Goal: Navigation & Orientation: Understand site structure

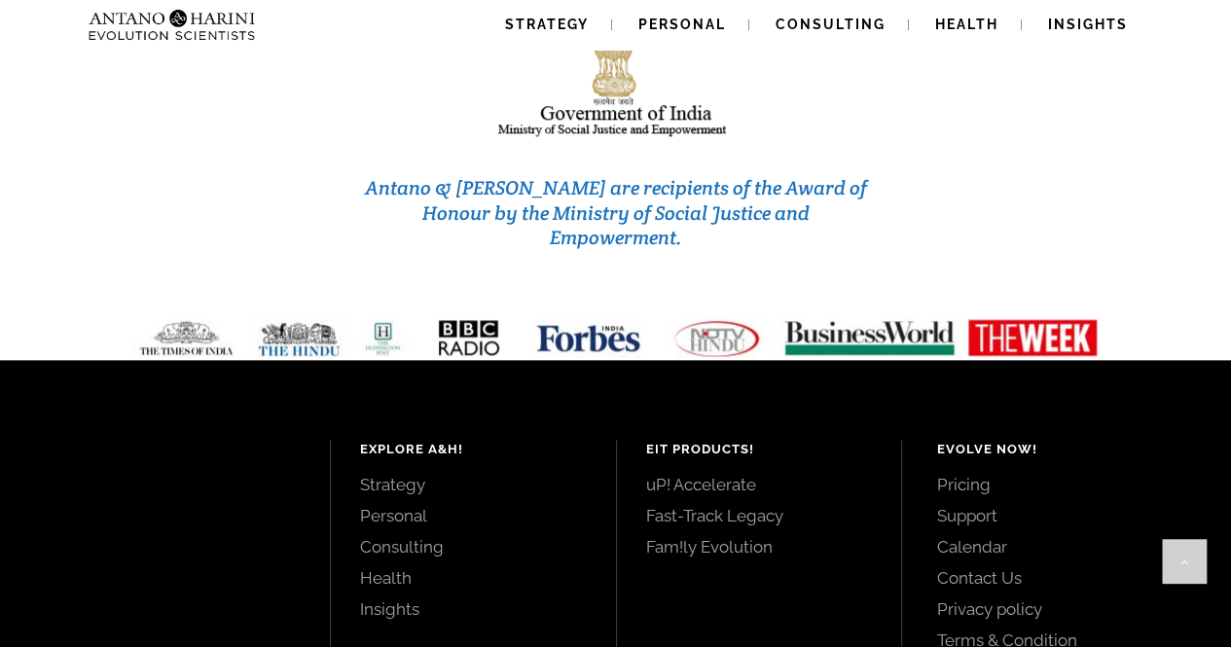
scroll to position [8411, 0]
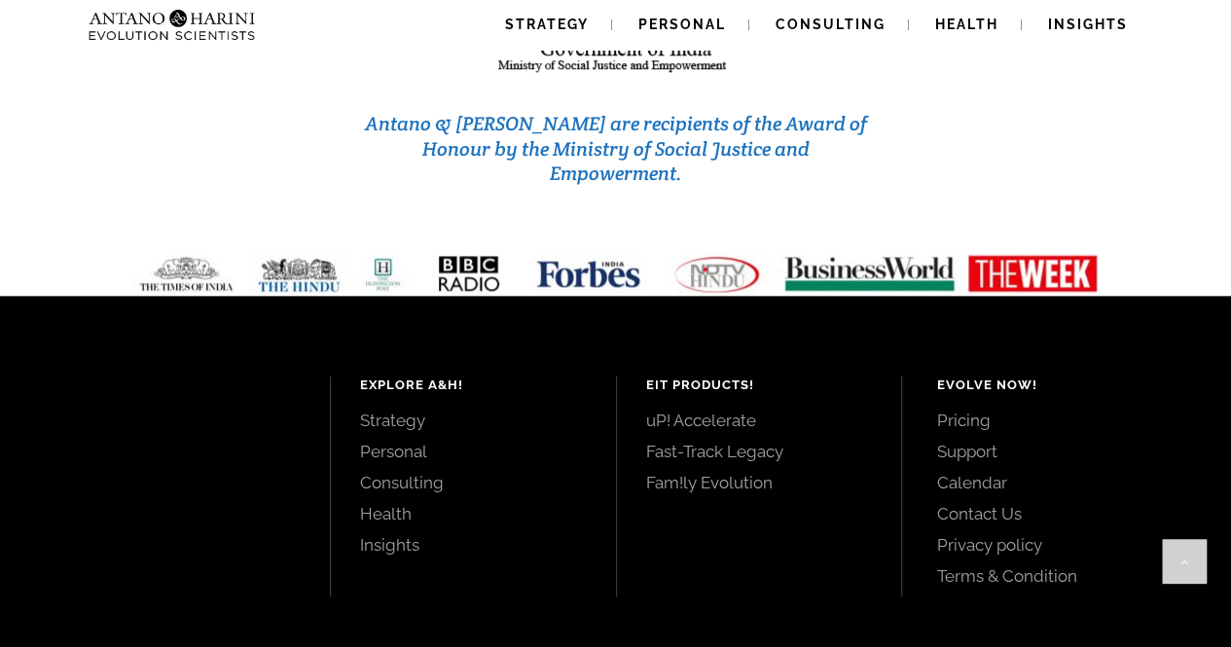
click at [989, 503] on link "Contact Us" at bounding box center [1061, 513] width 251 height 21
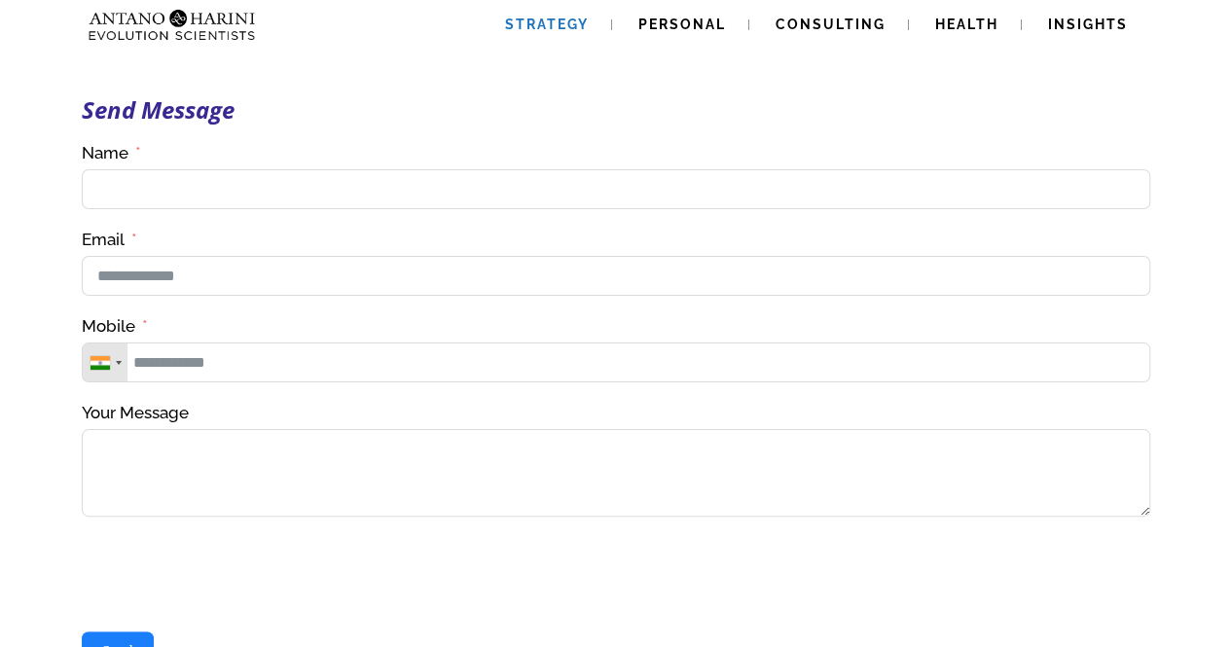
click at [586, 26] on span "Strategy" at bounding box center [547, 25] width 84 height 16
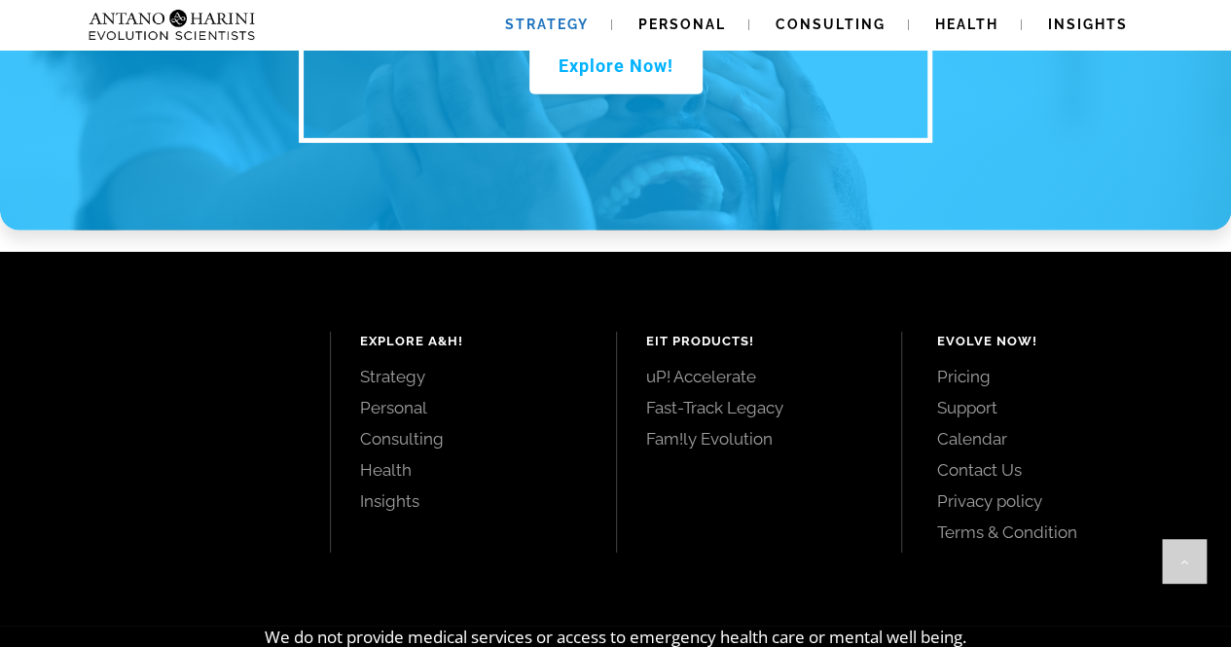
scroll to position [2887, 0]
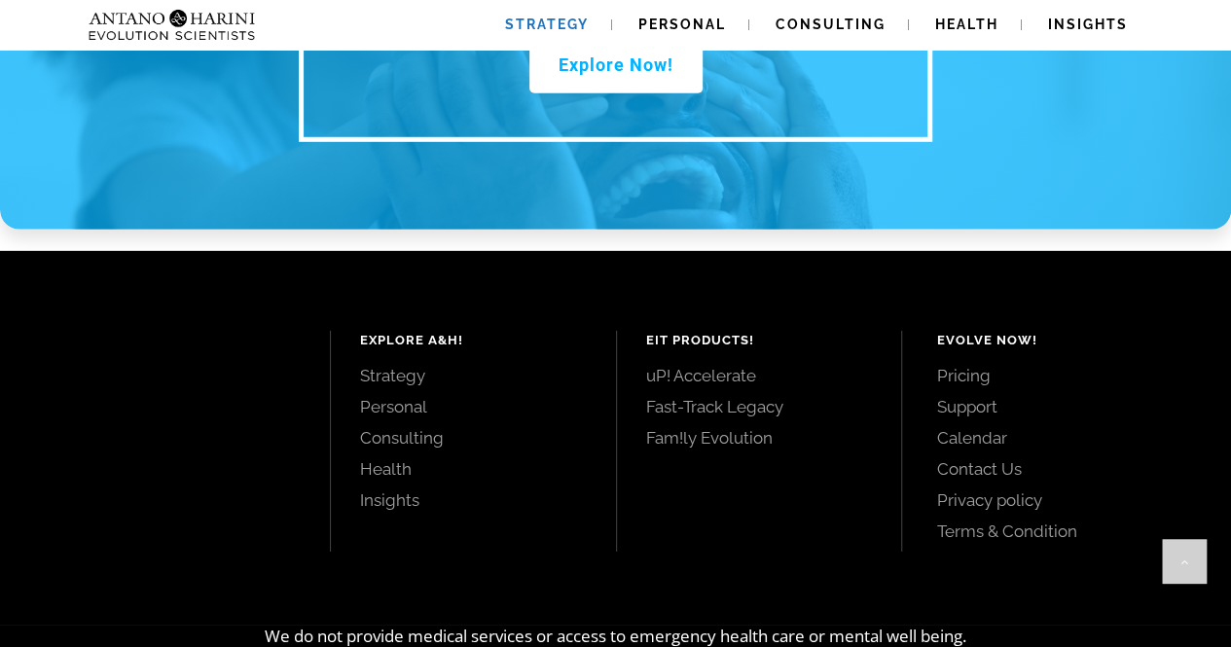
click at [430, 427] on link "Consulting" at bounding box center [473, 437] width 227 height 21
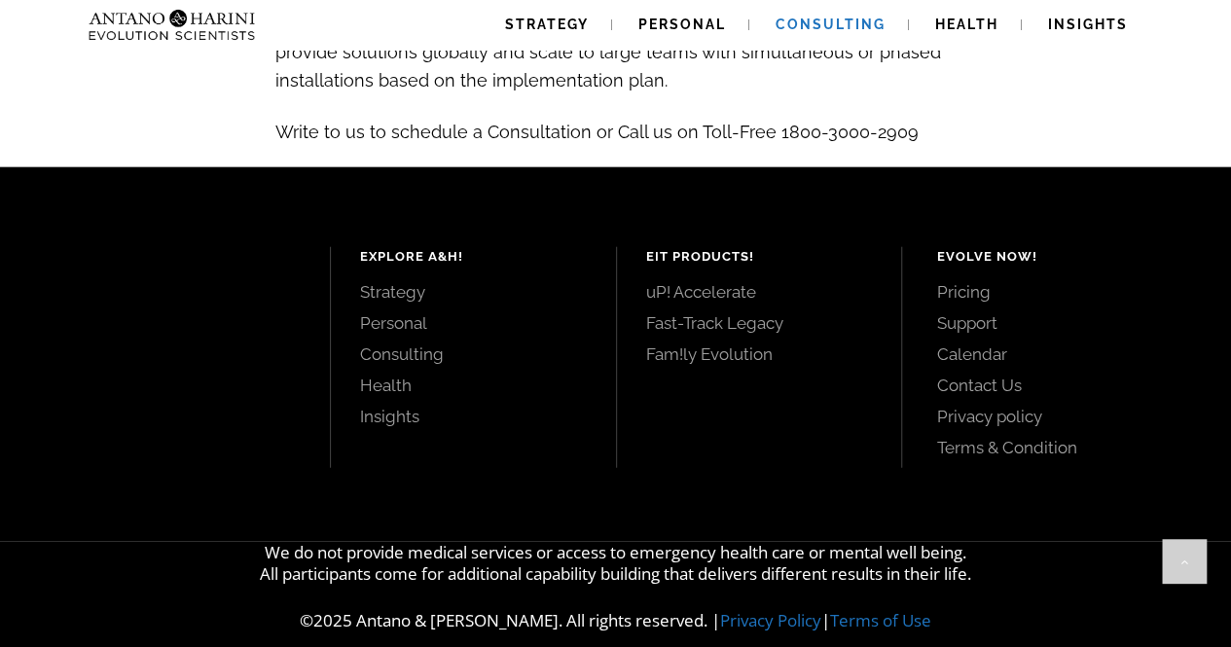
scroll to position [2267, 0]
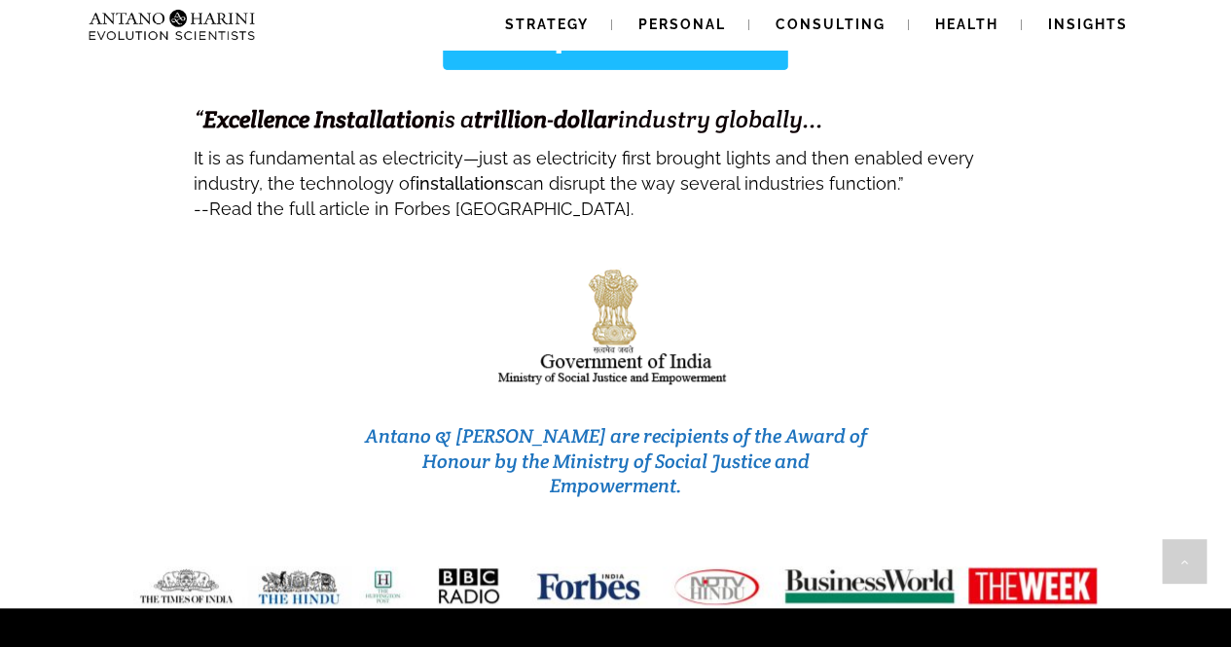
scroll to position [8411, 0]
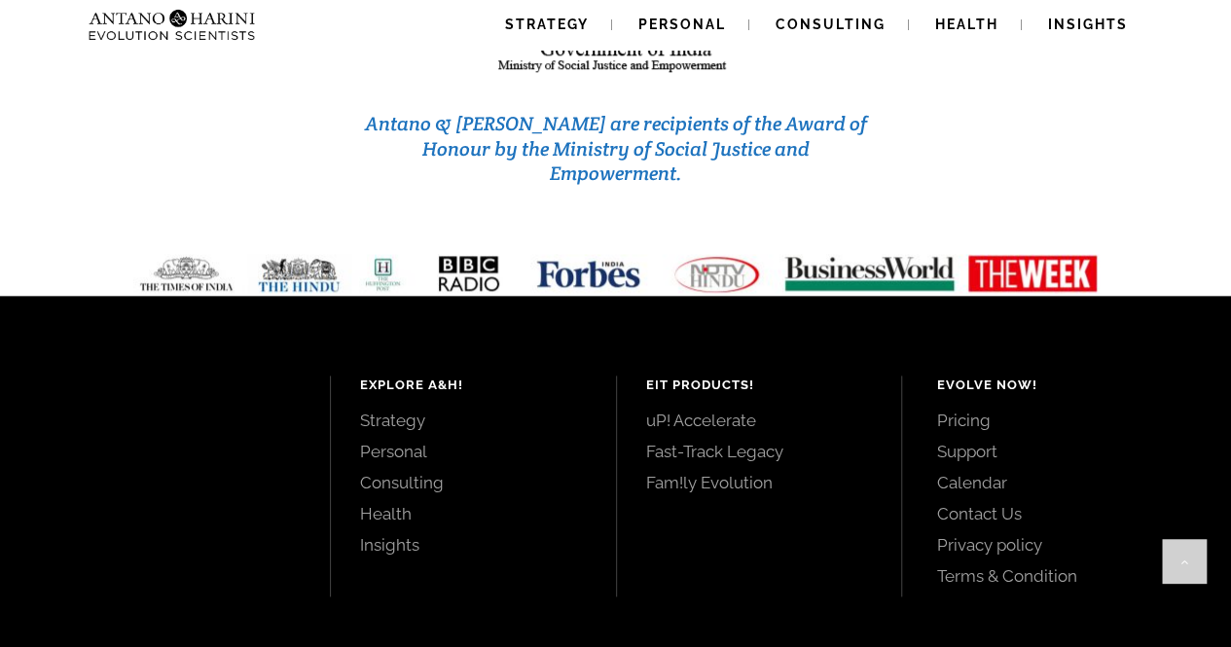
click at [398, 410] on link "Strategy" at bounding box center [473, 420] width 227 height 21
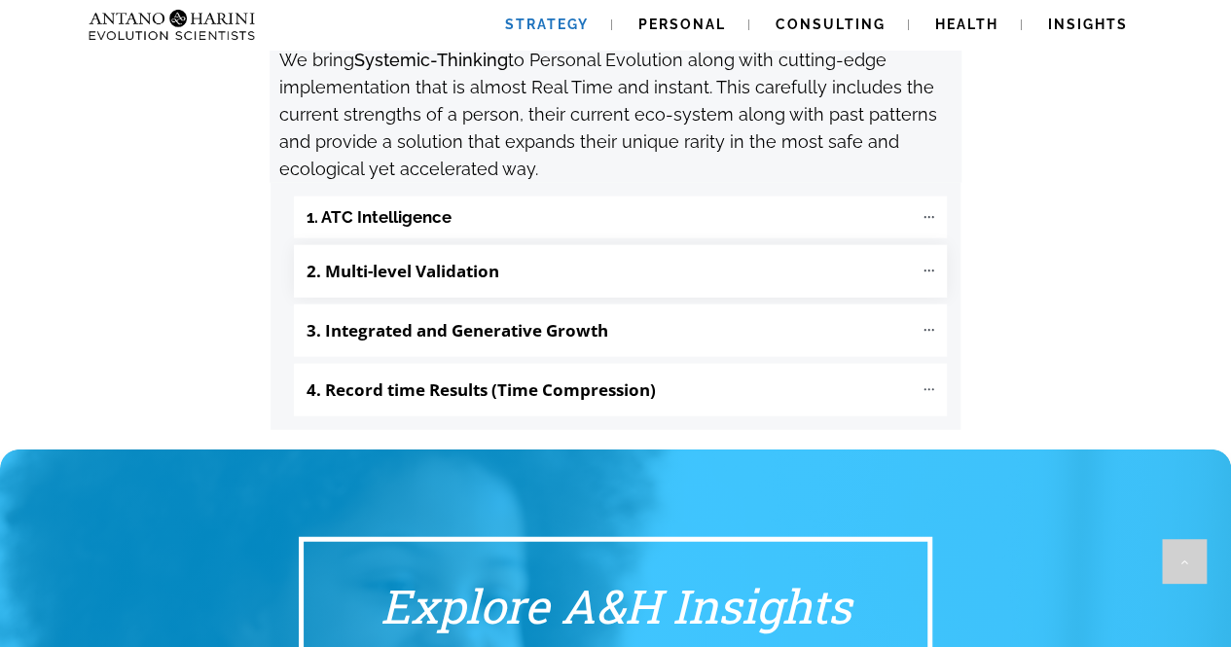
scroll to position [2182, 0]
click at [592, 197] on "1. ATC Intelligence" at bounding box center [620, 218] width 653 height 42
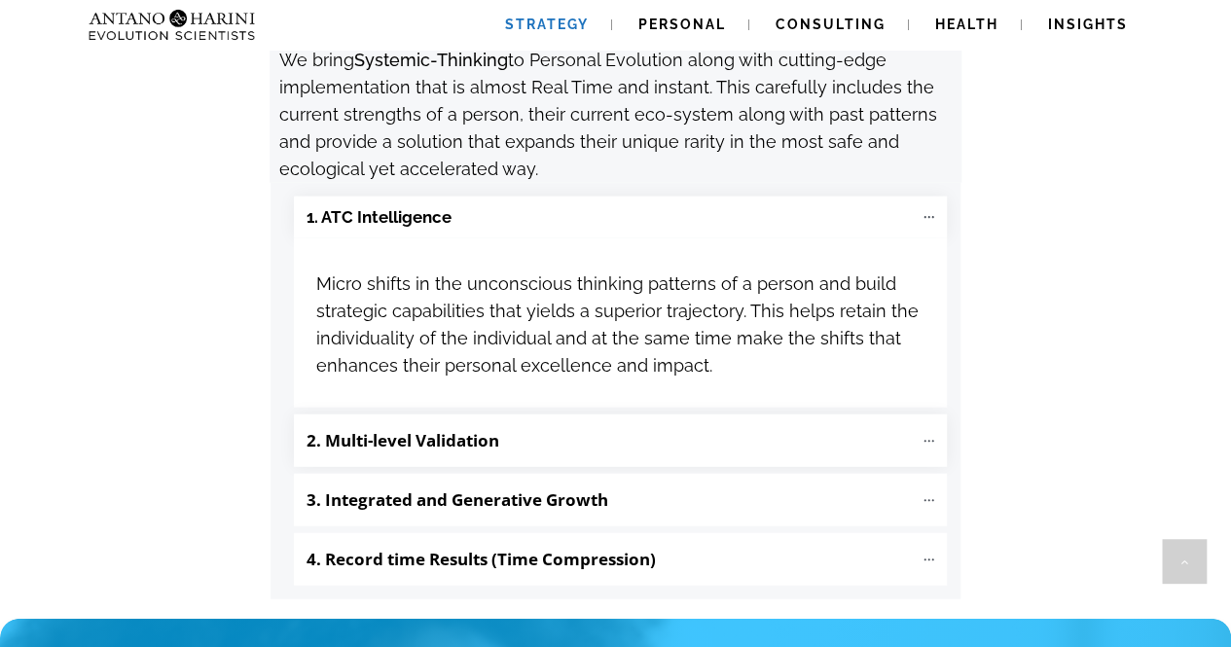
click at [578, 424] on p "2. Multi-level Validation" at bounding box center [610, 440] width 606 height 33
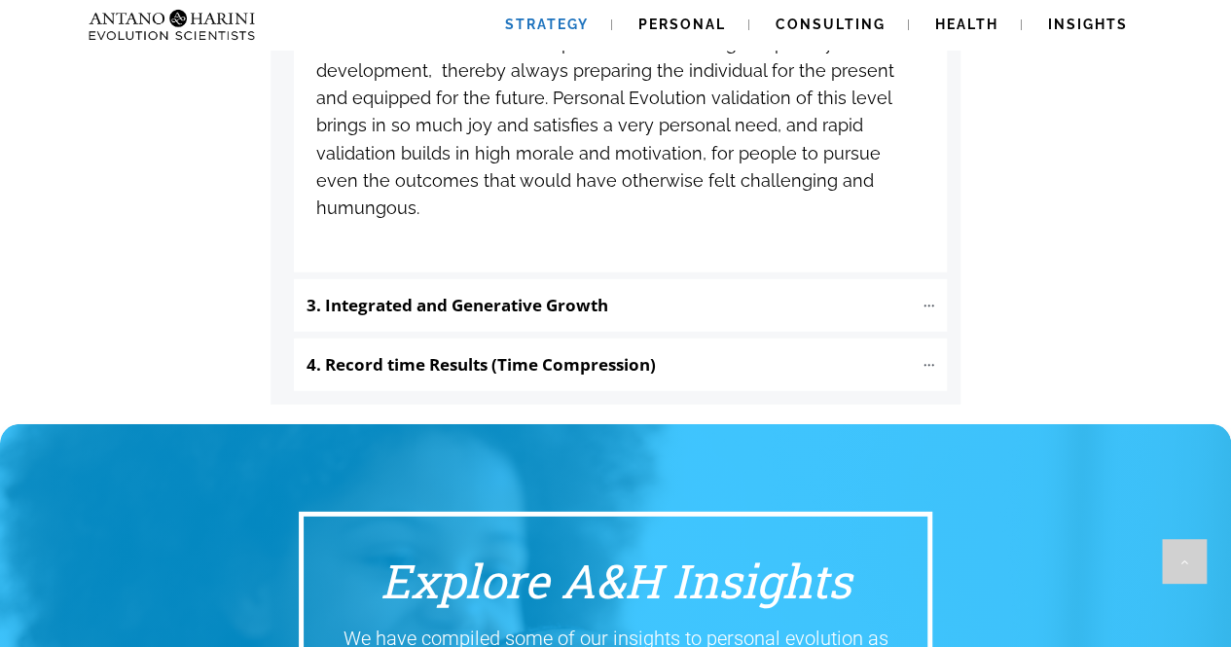
scroll to position [2711, 0]
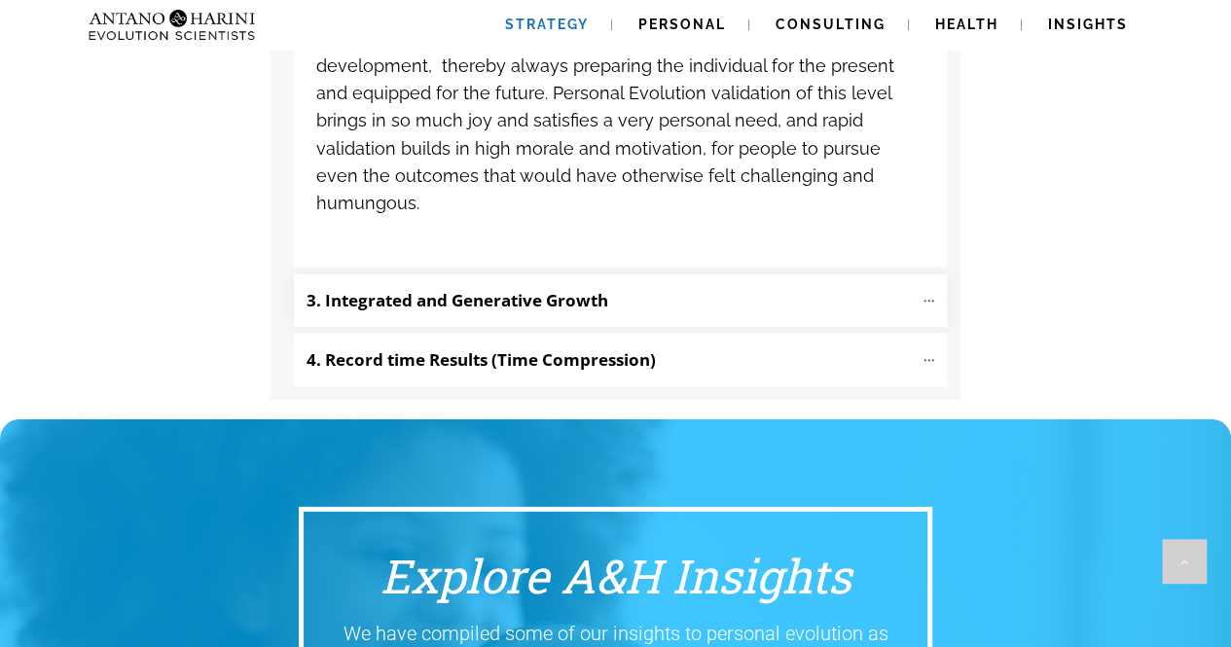
click at [641, 284] on p "3. Integrated and Generative Growth" at bounding box center [610, 300] width 606 height 33
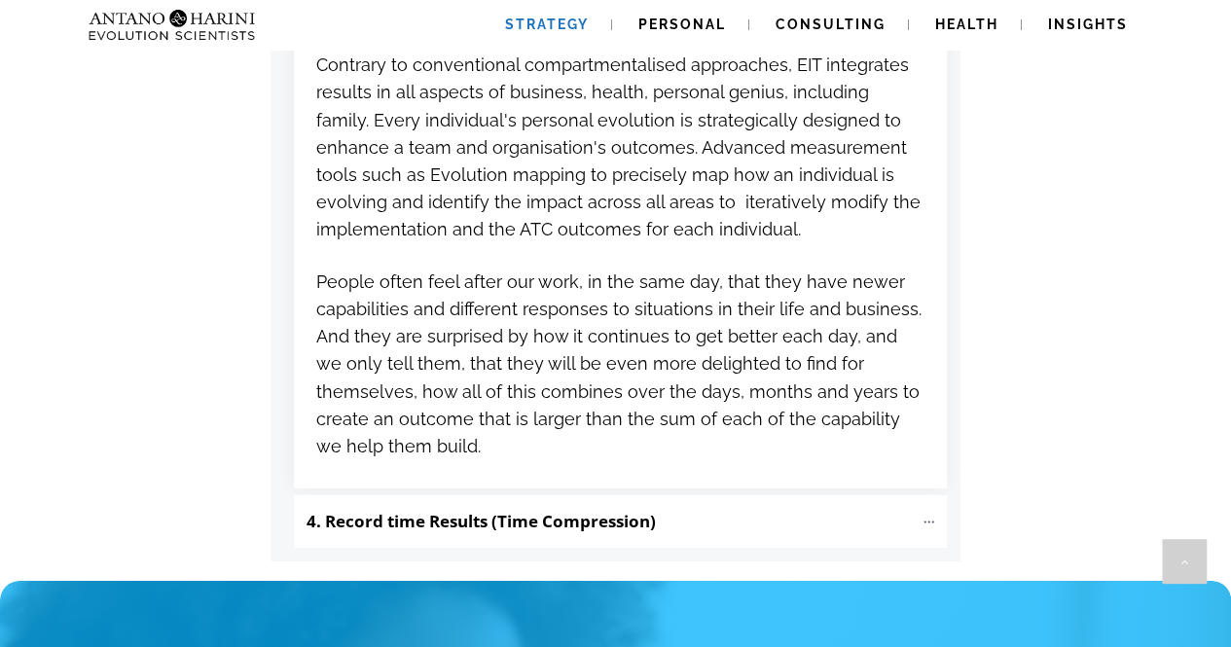
scroll to position [3018, 0]
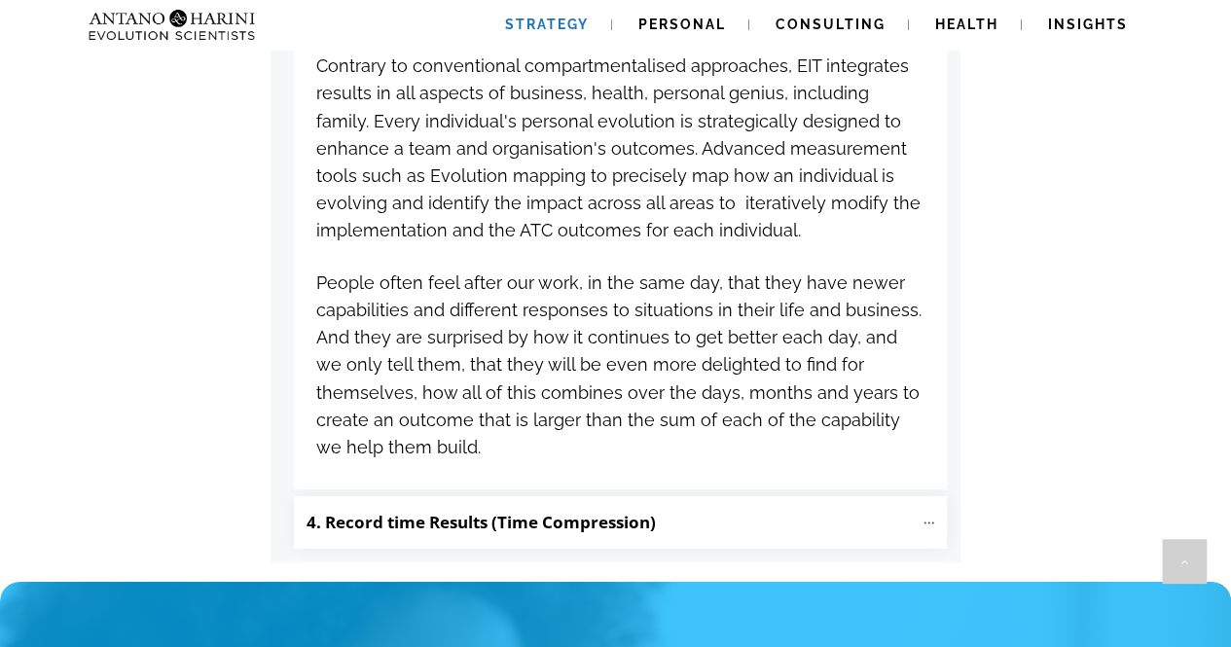
click at [651, 496] on "4. Record time Results (Time Compression)" at bounding box center [620, 522] width 653 height 53
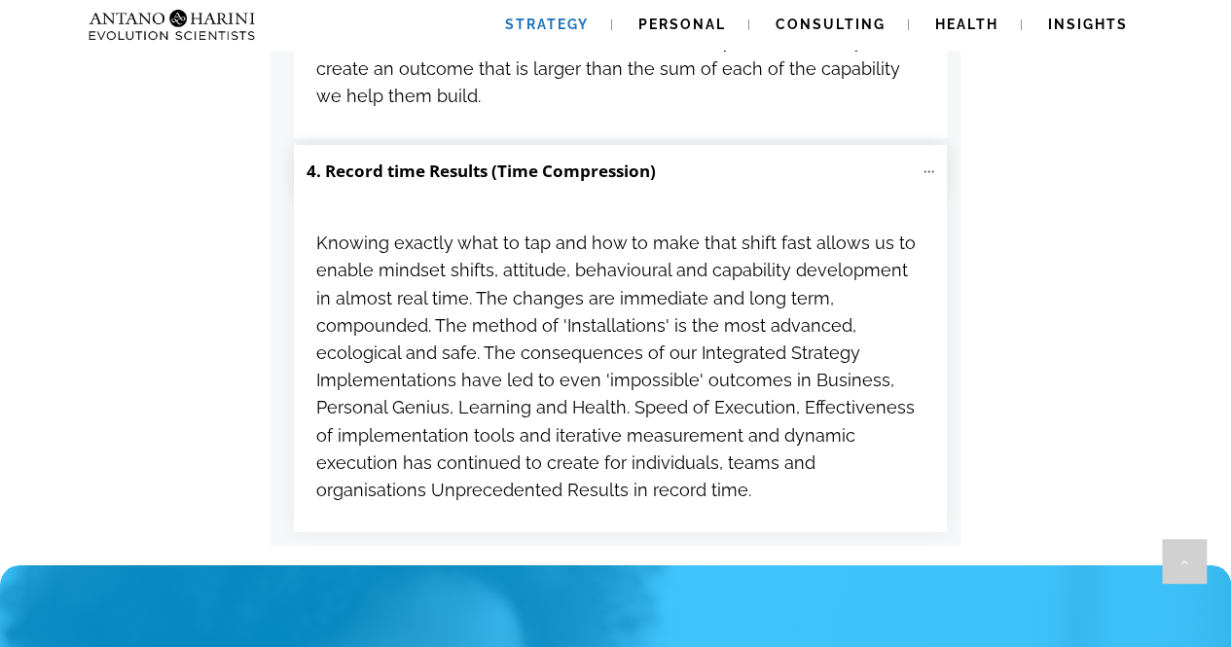
scroll to position [3373, 0]
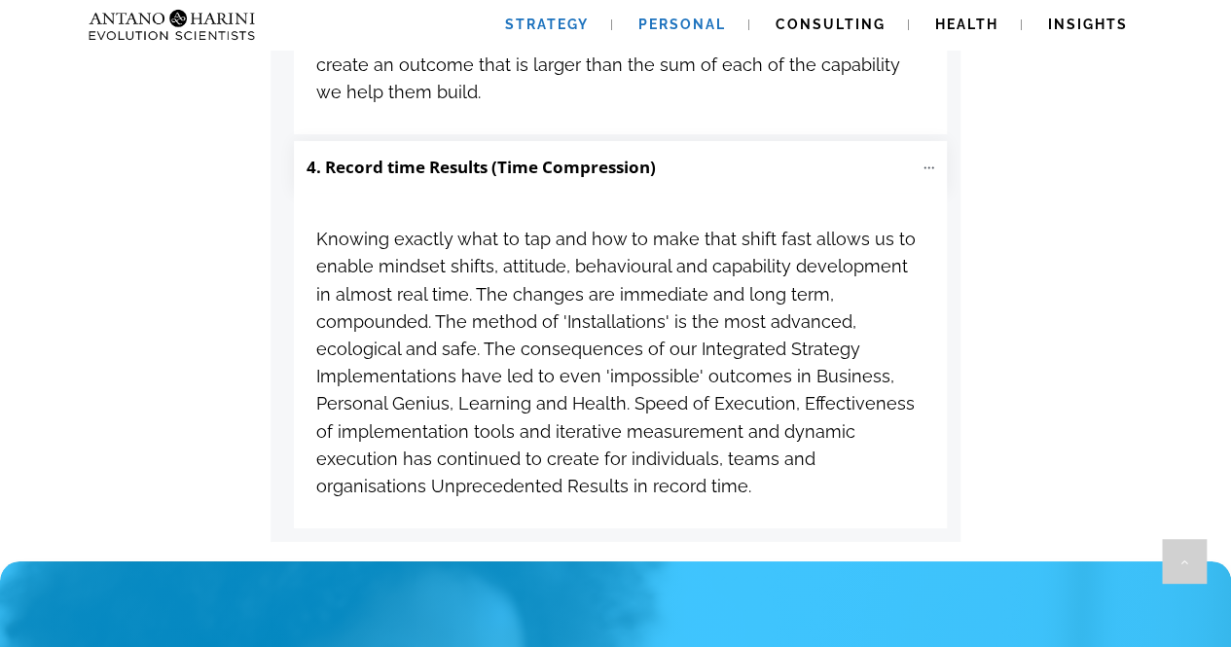
click at [688, 31] on span "Personal" at bounding box center [682, 25] width 88 height 16
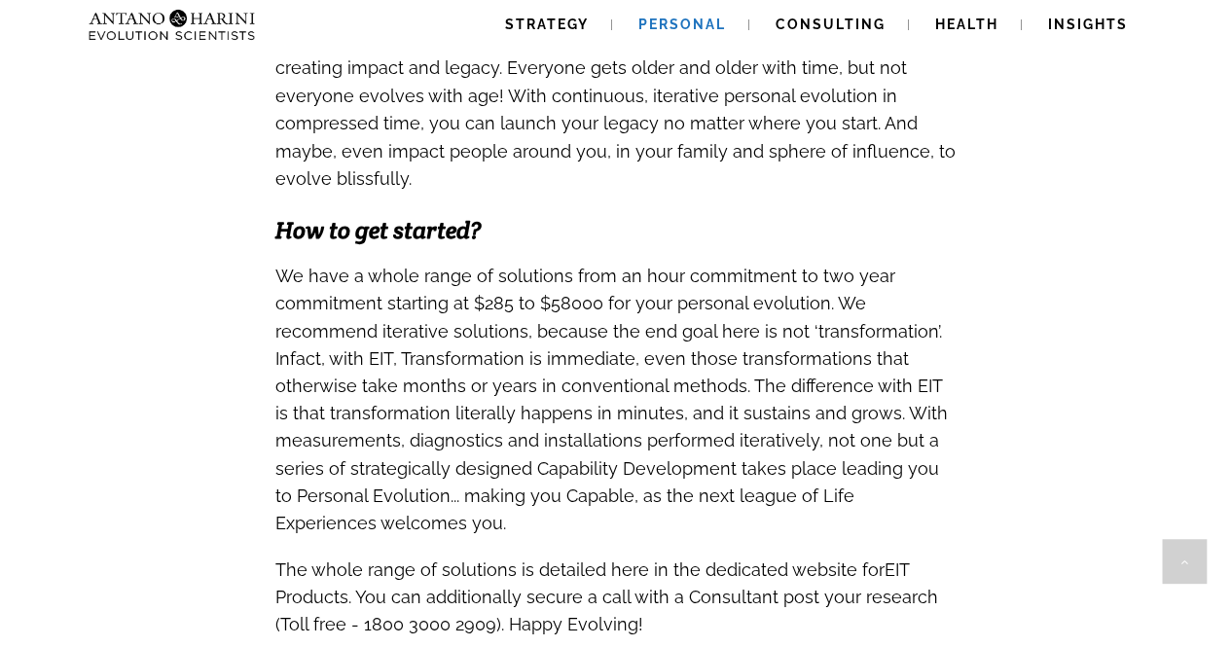
scroll to position [1761, 0]
click at [798, 43] on link "Consulting" at bounding box center [830, 25] width 157 height 50
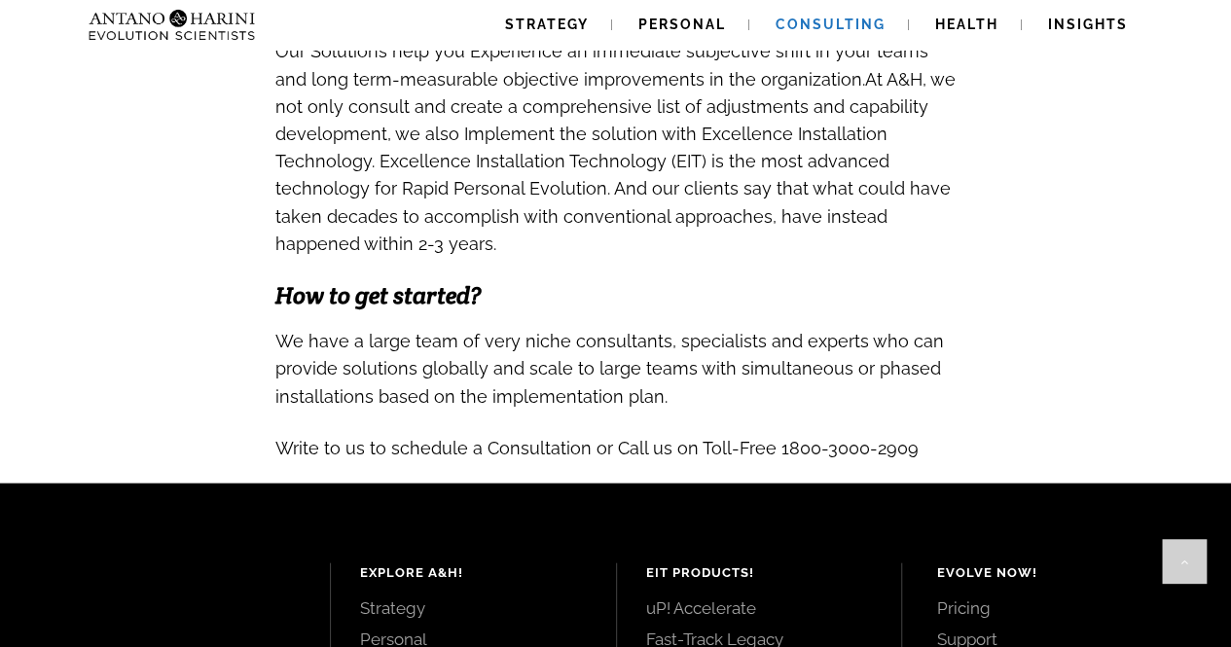
scroll to position [1952, 0]
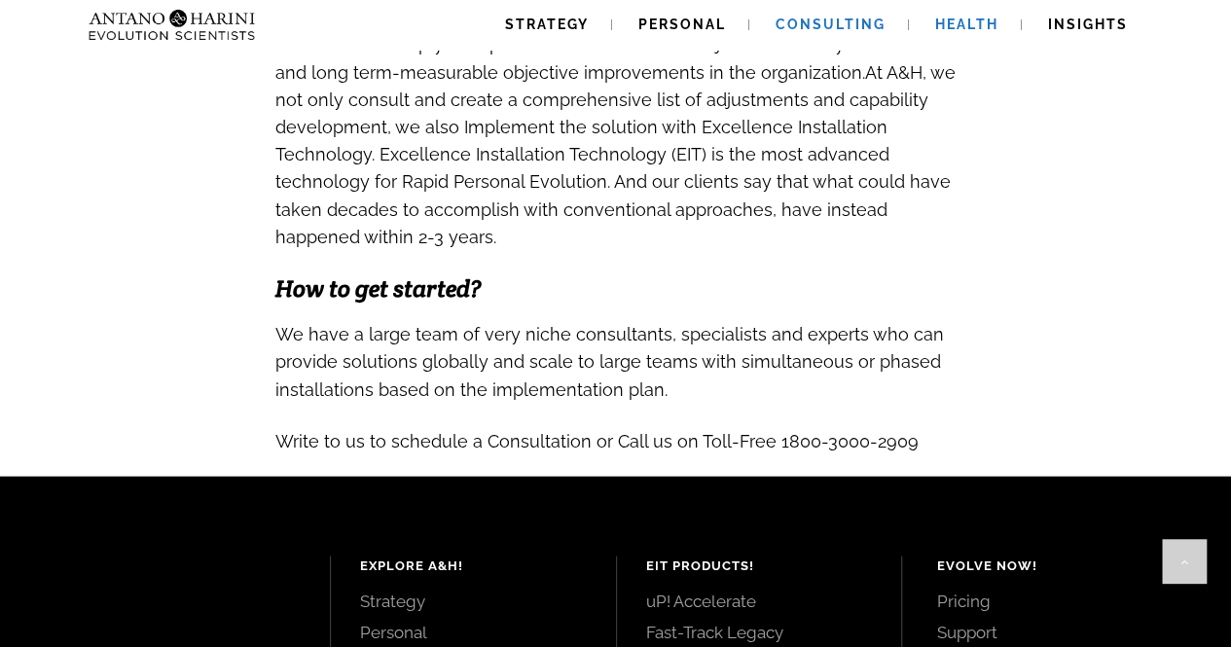
click at [928, 40] on link "Health" at bounding box center [967, 25] width 110 height 50
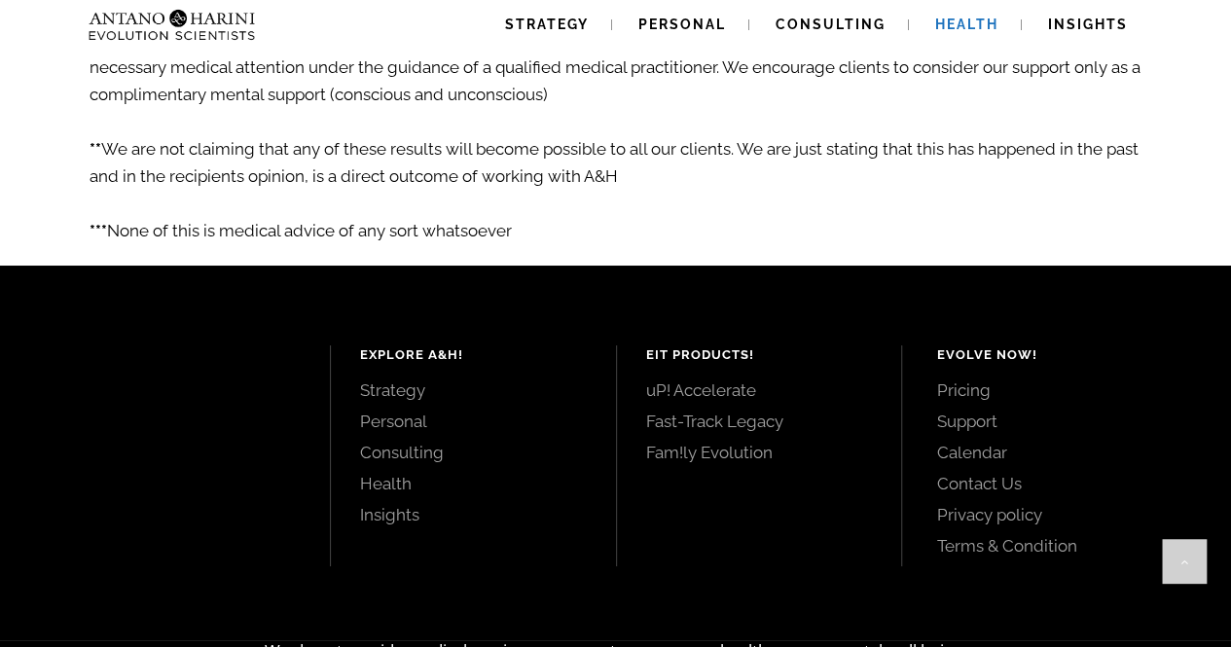
scroll to position [3507, 0]
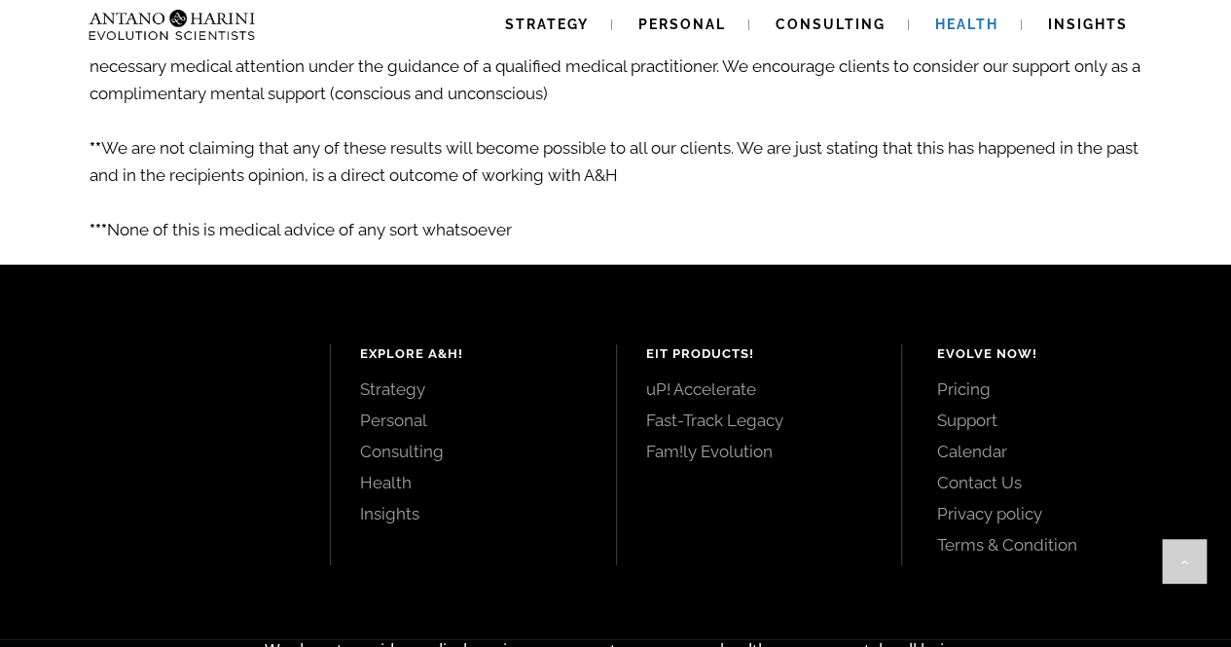
click at [742, 379] on link "uP! Accelerate" at bounding box center [759, 389] width 227 height 21
click at [654, 399] on ul "uP! Accelerate Fast-Track Legacy Fam!ly Evolution" at bounding box center [759, 421] width 227 height 84
click at [656, 410] on link "Fast-Track Legacy" at bounding box center [759, 420] width 227 height 21
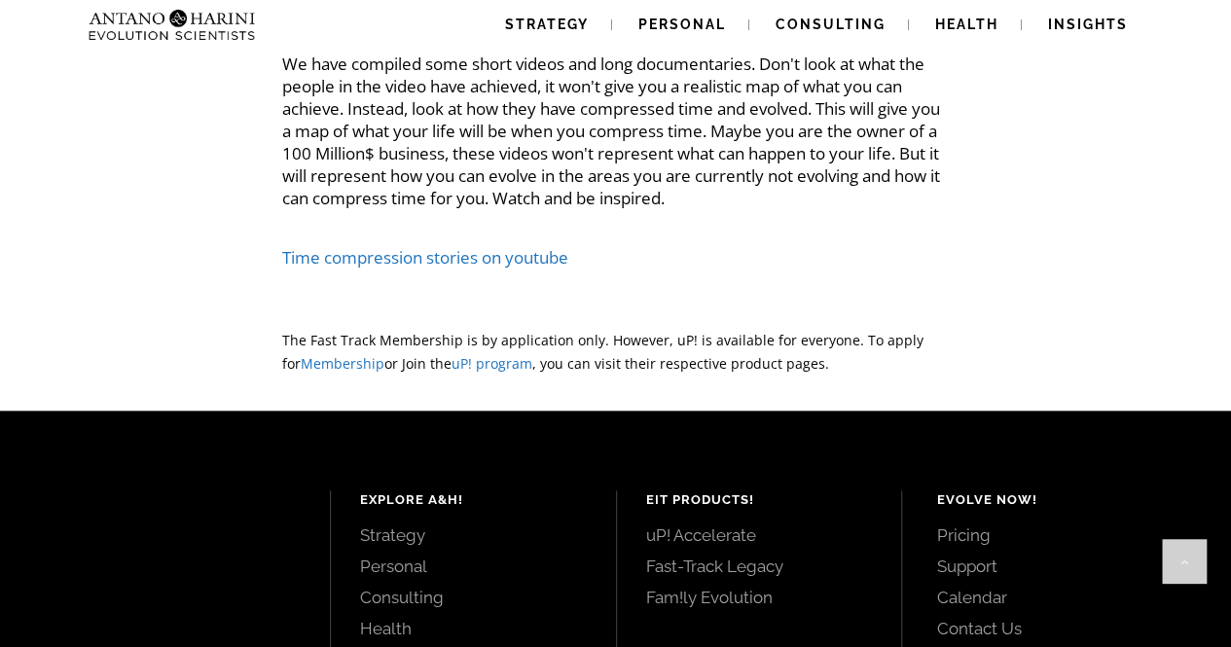
scroll to position [4574, 0]
